Goal: Information Seeking & Learning: Learn about a topic

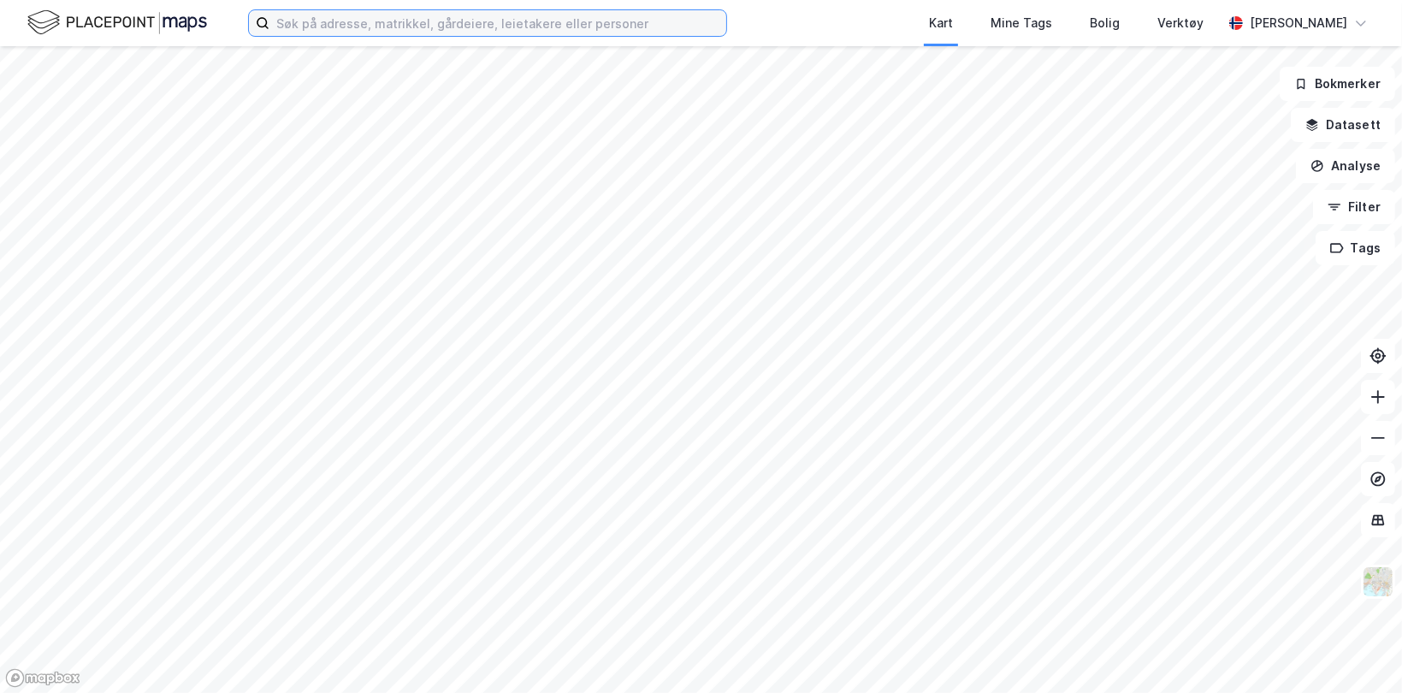
click at [378, 26] on input at bounding box center [497, 23] width 457 height 26
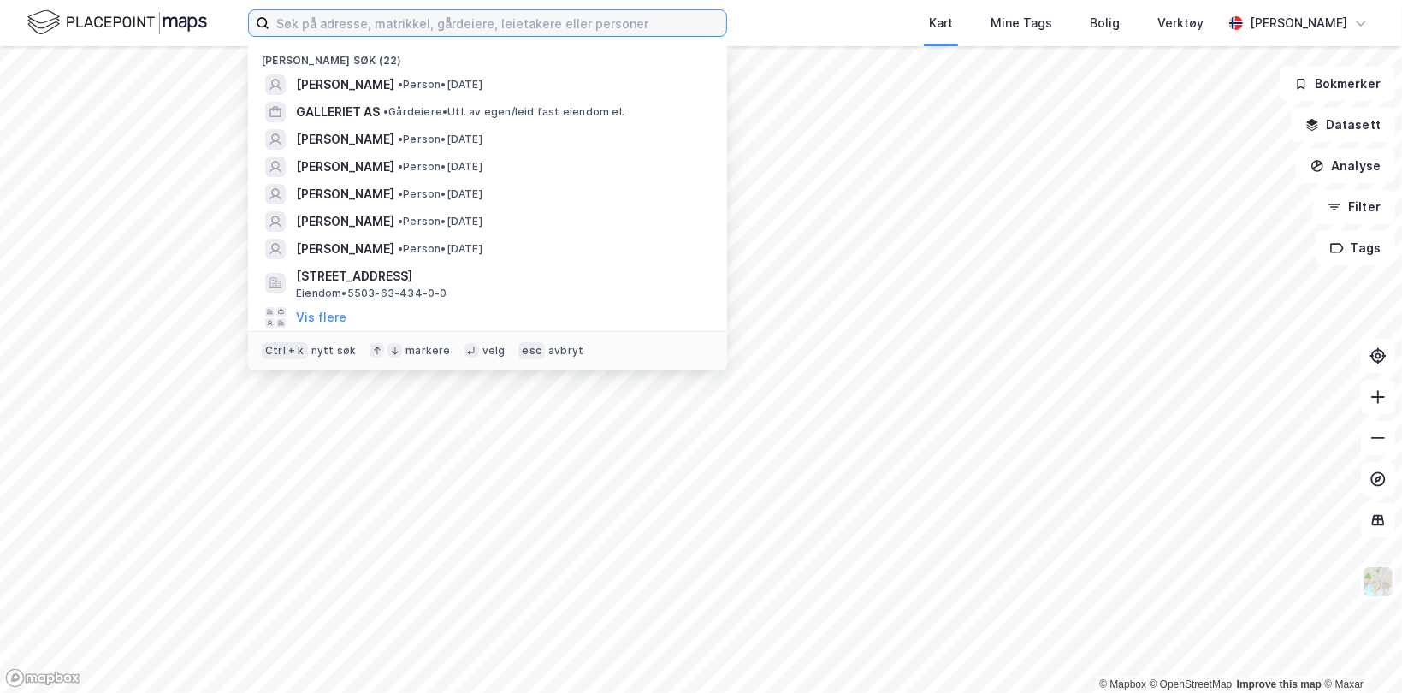
type input "J"
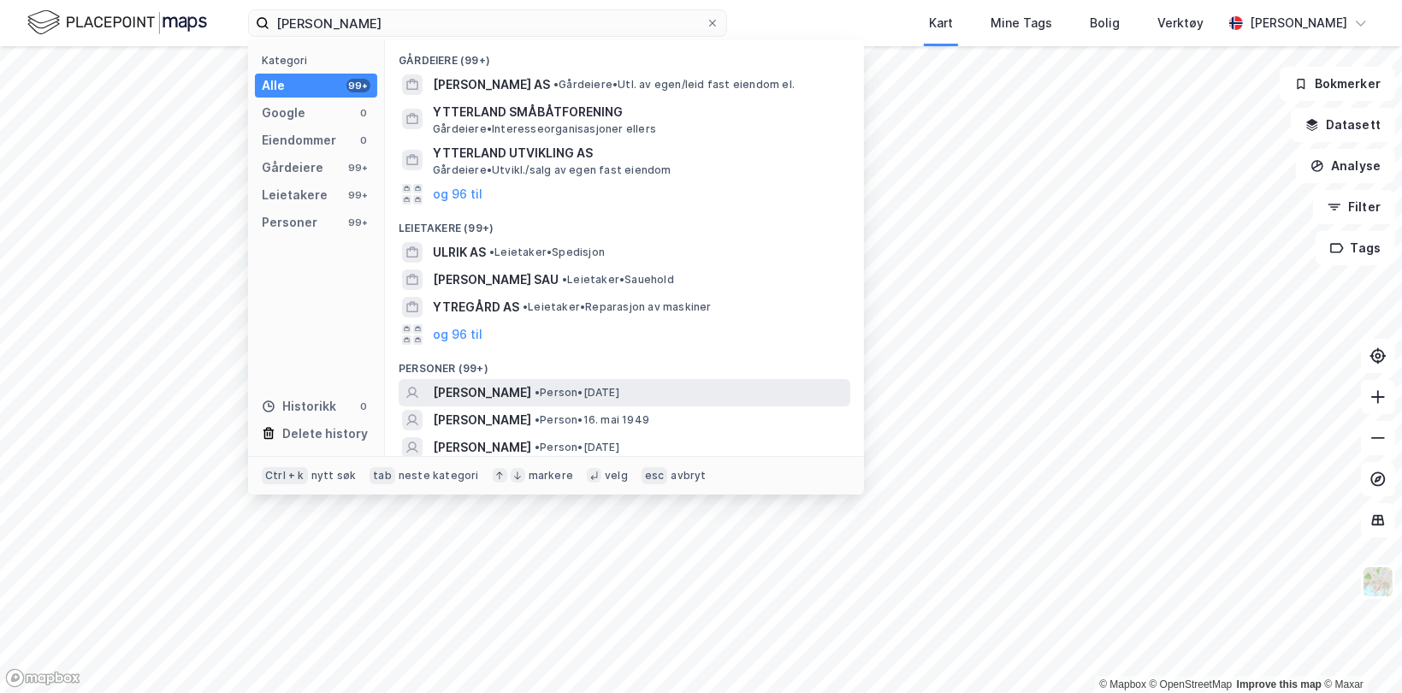
click at [529, 390] on span "[PERSON_NAME]" at bounding box center [482, 392] width 98 height 21
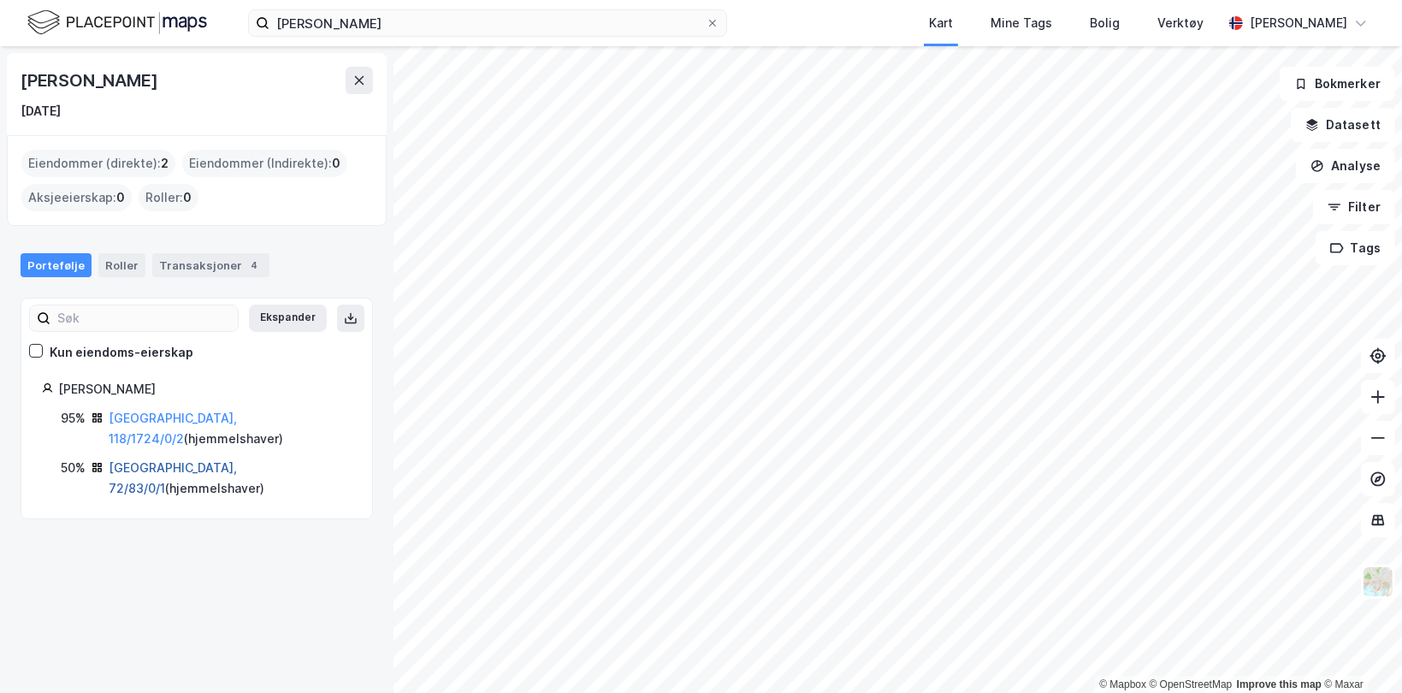
click at [186, 460] on link "[GEOGRAPHIC_DATA], 72/83/0/1" at bounding box center [173, 477] width 128 height 35
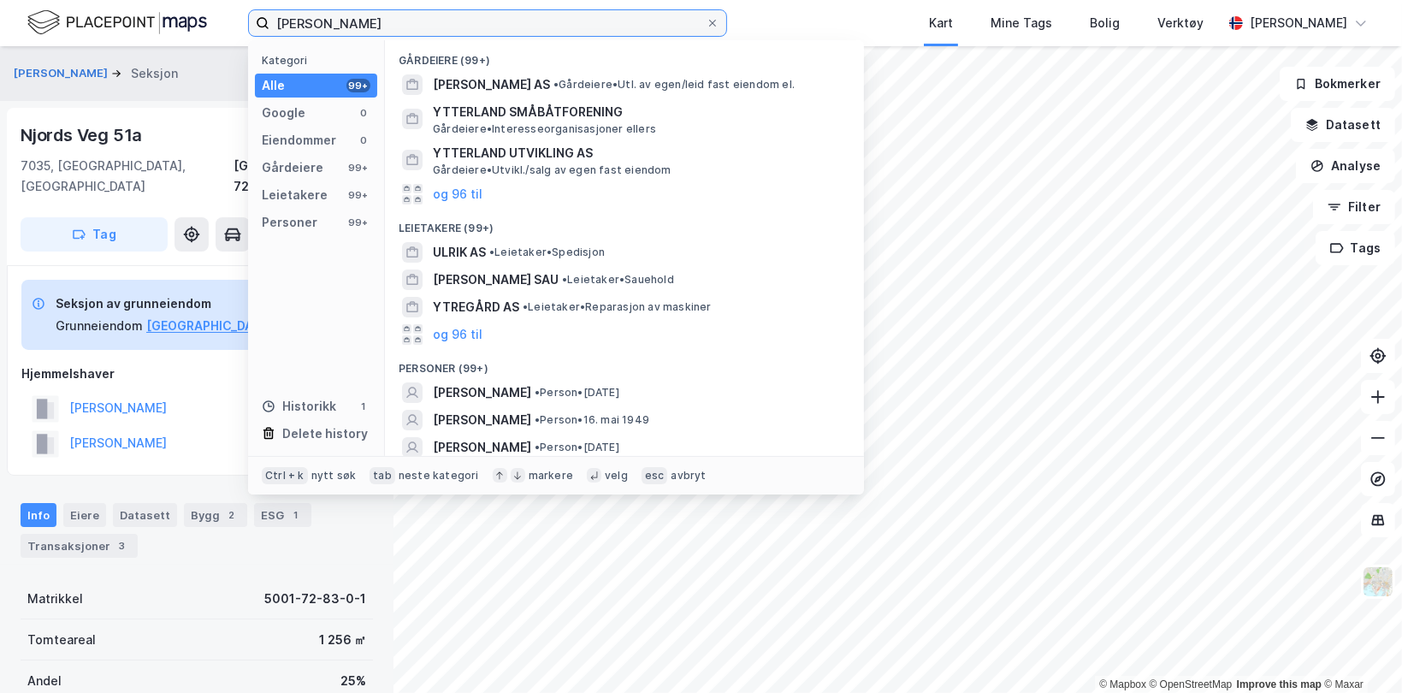
drag, startPoint x: 458, startPoint y: 16, endPoint x: 197, endPoint y: 11, distance: 261.0
click at [197, 11] on div "[PERSON_NAME] Kategori Alle 99+ Google 0 Eiendommer 0 Gårdeiere 99+ Leietakere …" at bounding box center [701, 23] width 1402 height 46
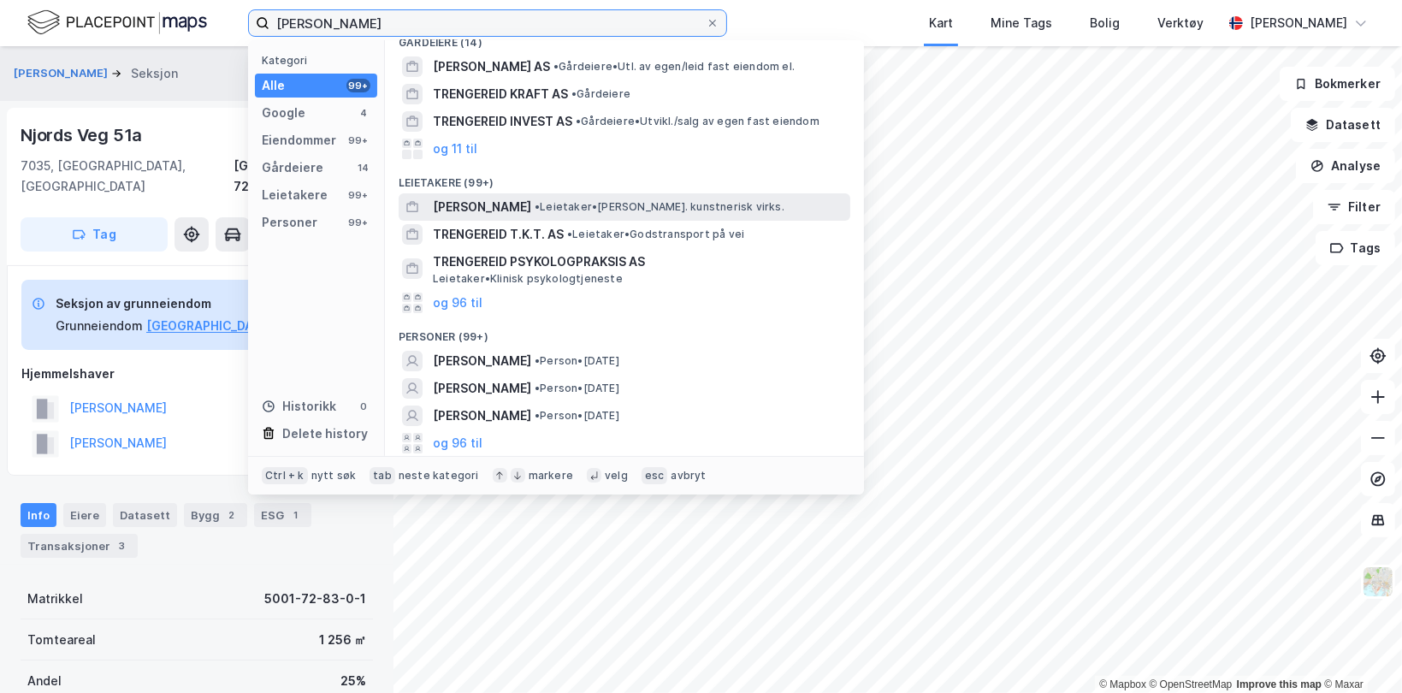
scroll to position [353, 0]
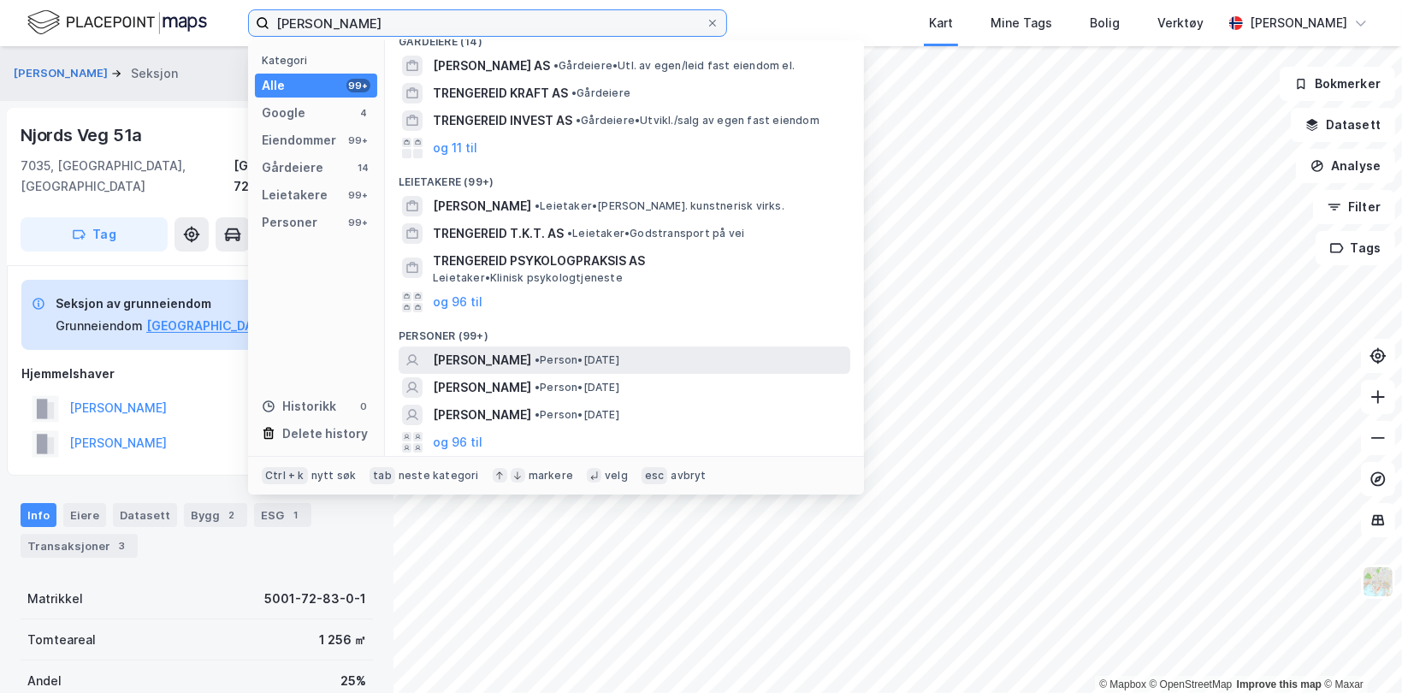
type input "[PERSON_NAME]"
click at [506, 364] on span "[PERSON_NAME]" at bounding box center [482, 360] width 98 height 21
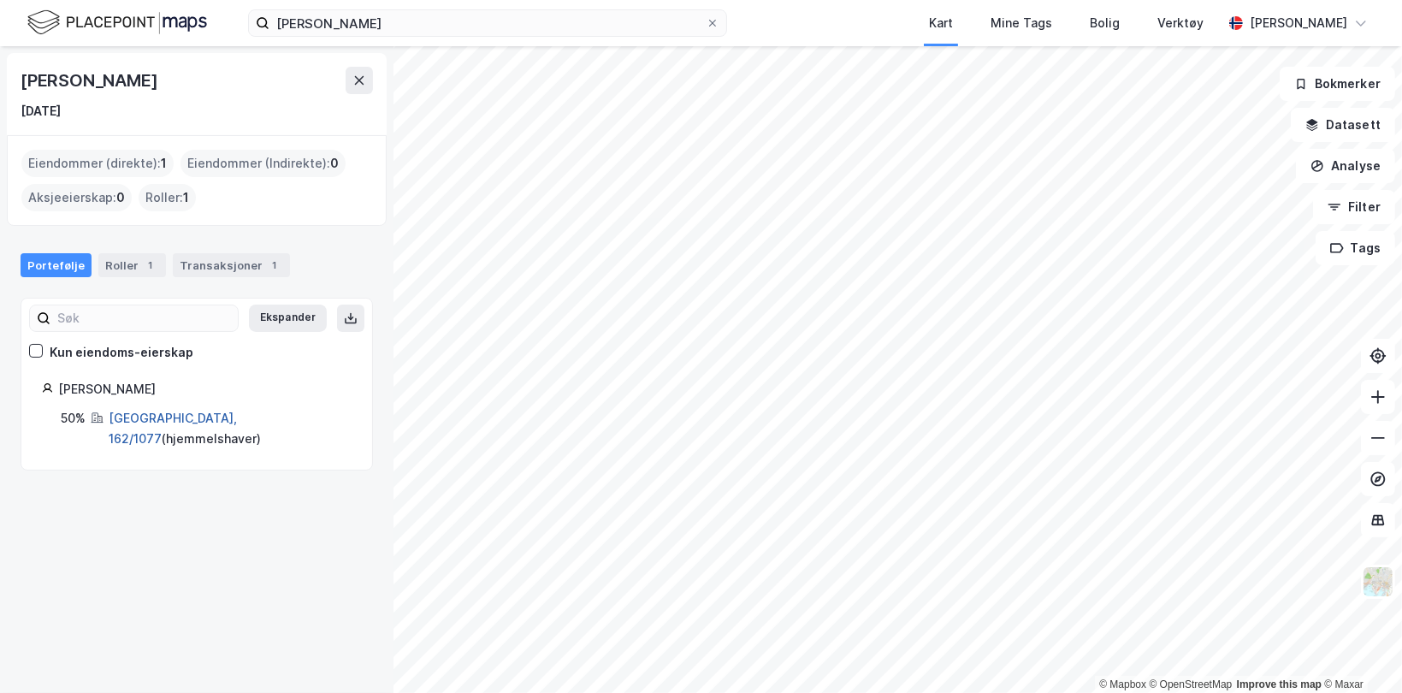
click at [165, 420] on link "[GEOGRAPHIC_DATA], 162/1077" at bounding box center [173, 428] width 128 height 35
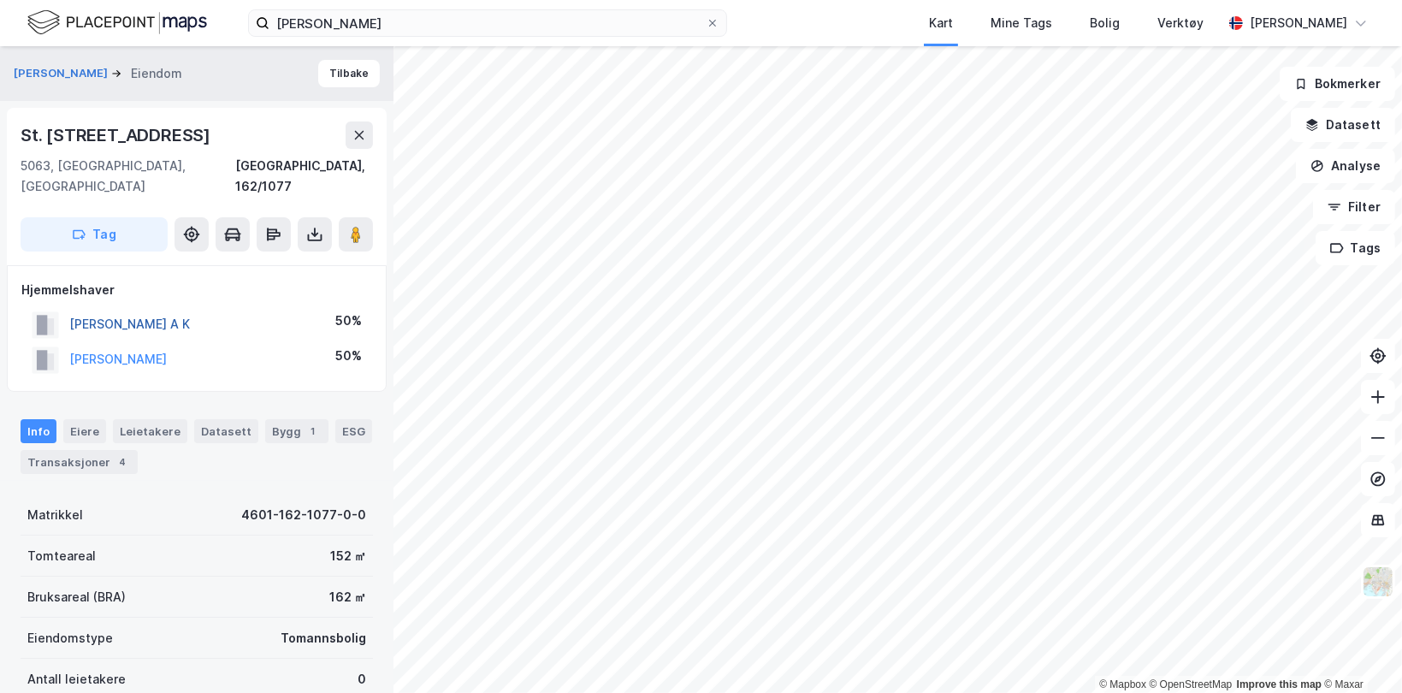
click at [0, 0] on button "[PERSON_NAME] A K" at bounding box center [0, 0] width 0 height 0
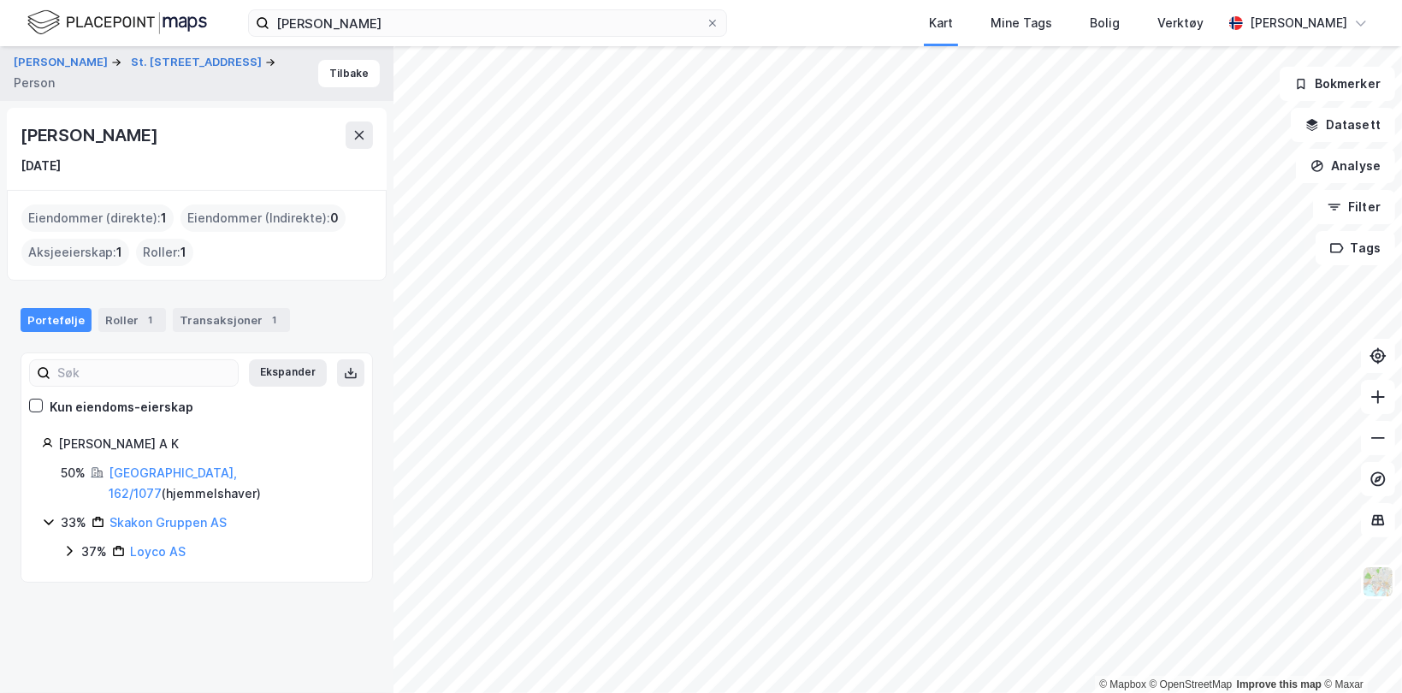
drag, startPoint x: 12, startPoint y: 133, endPoint x: 318, endPoint y: 123, distance: 306.5
click at [318, 123] on div "[PERSON_NAME] [DATE]" at bounding box center [197, 149] width 380 height 82
drag, startPoint x: 318, startPoint y: 123, endPoint x: 281, endPoint y: 134, distance: 38.4
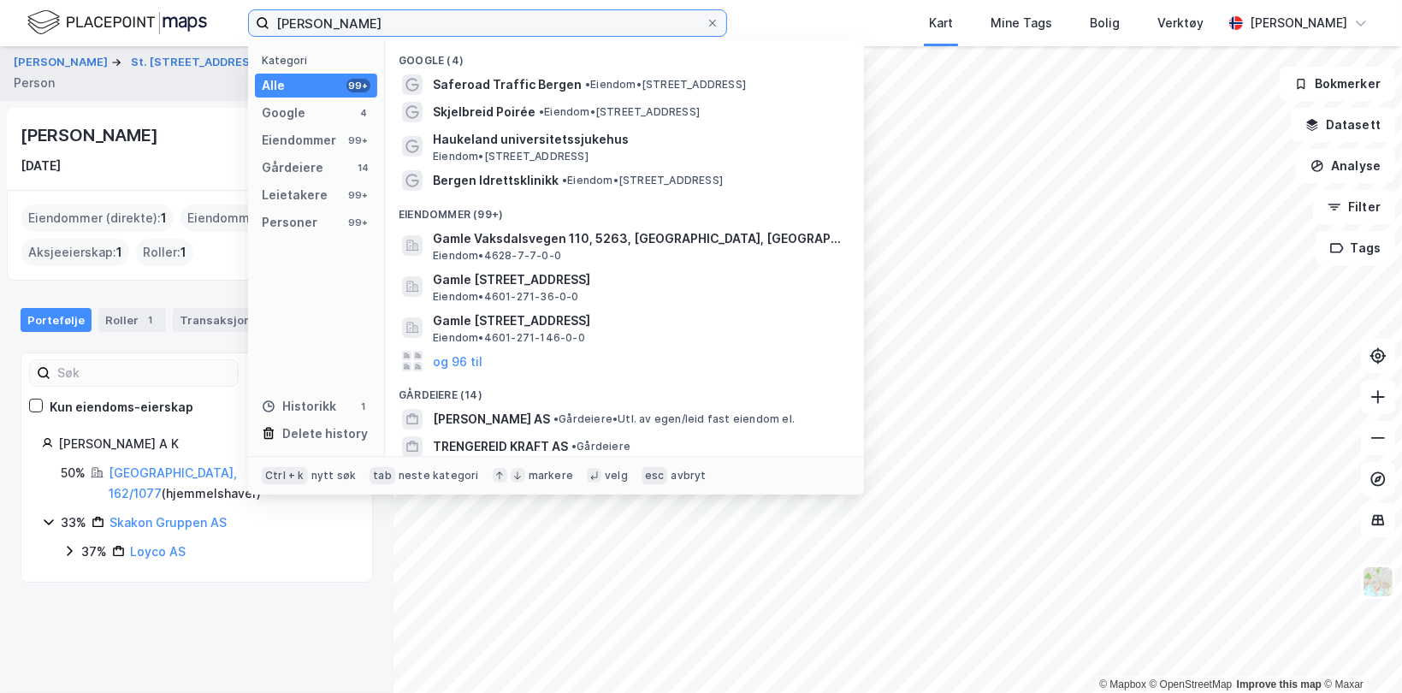
drag, startPoint x: 475, startPoint y: 32, endPoint x: 204, endPoint y: 23, distance: 270.5
click at [204, 23] on div "[PERSON_NAME] Kategori Alle 99+ Google 4 Eiendommer 99+ Gårdeiere 14 Leietakere…" at bounding box center [701, 23] width 1402 height 46
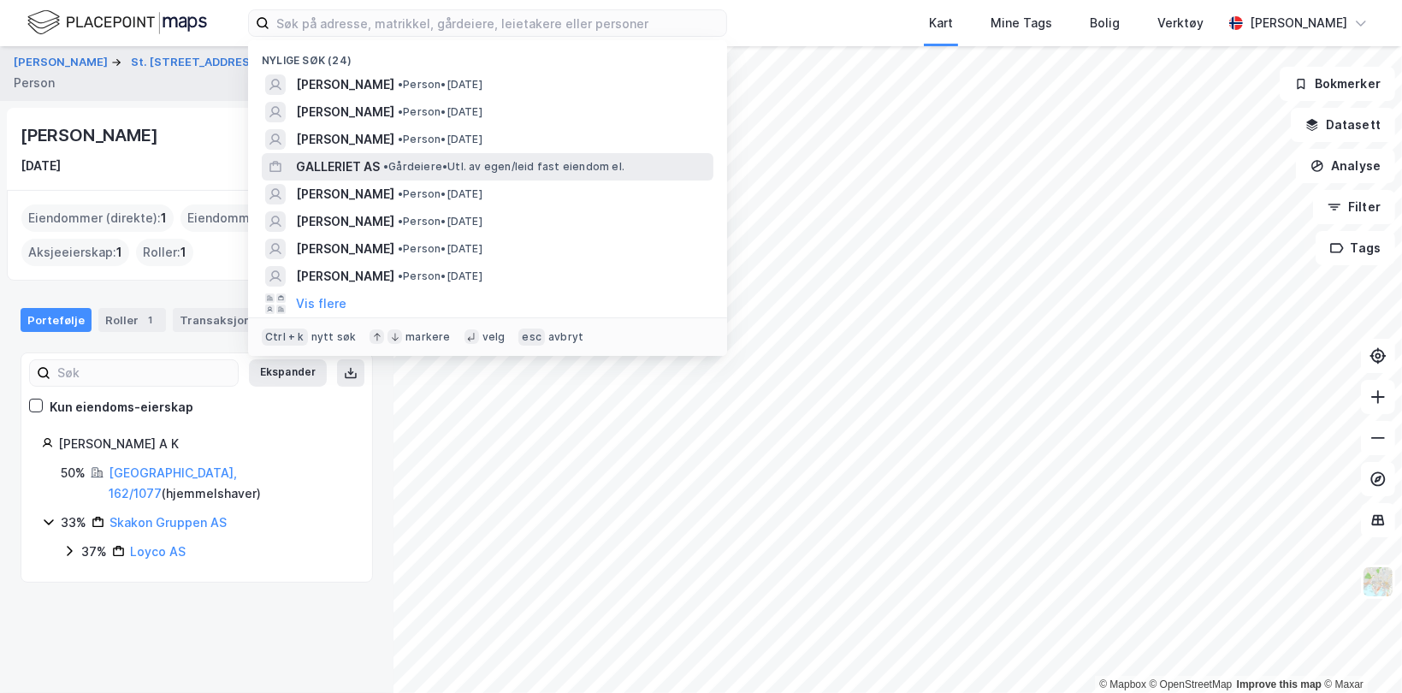
click at [396, 165] on span "• Gårdeiere • Utl. av egen/leid fast eiendom el." at bounding box center [503, 167] width 241 height 14
